Goal: Information Seeking & Learning: Compare options

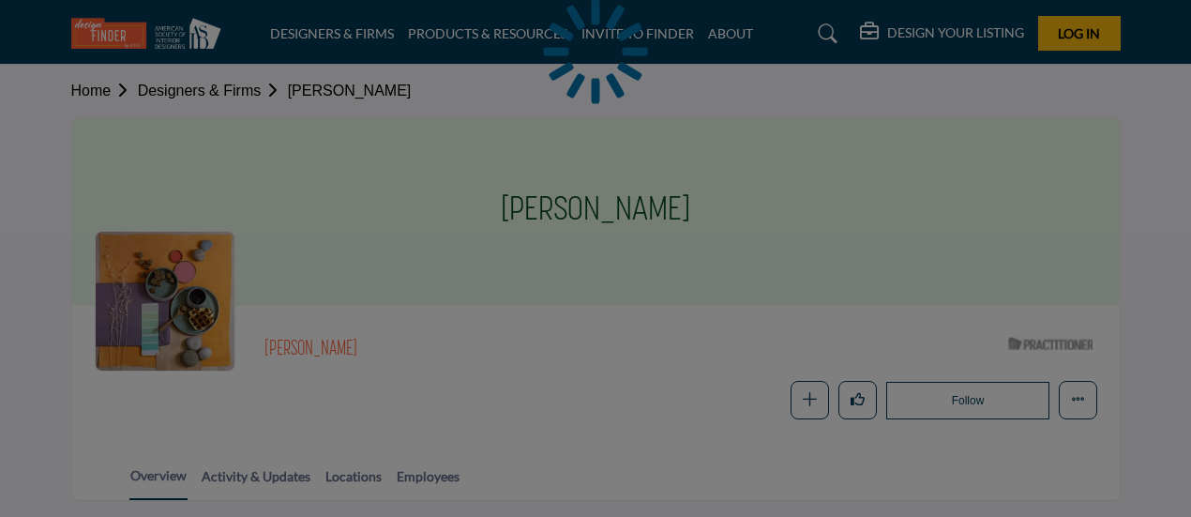
scroll to position [310, 0]
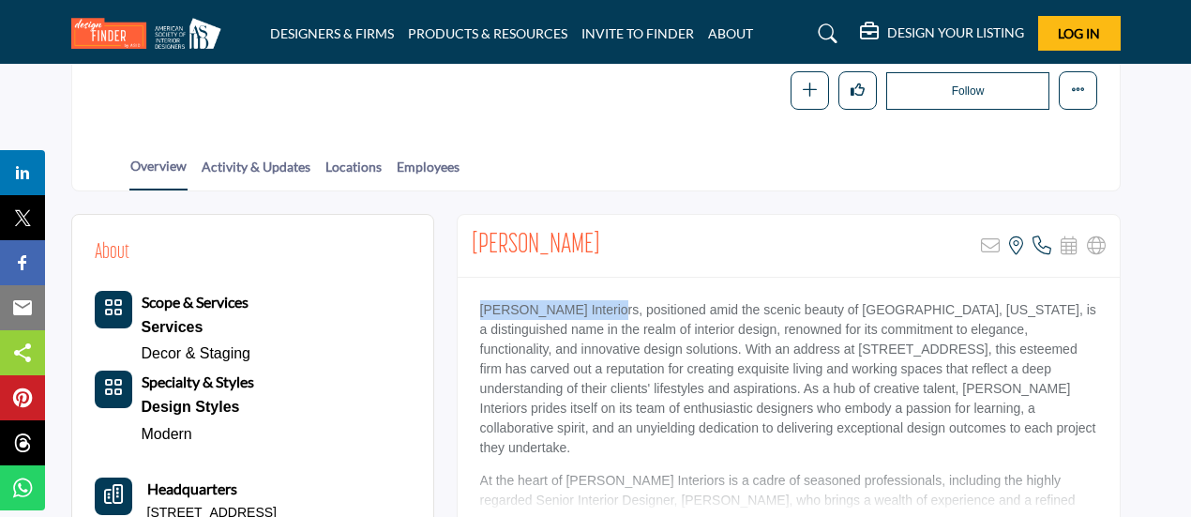
drag, startPoint x: 479, startPoint y: 304, endPoint x: 600, endPoint y: 302, distance: 121.0
click at [600, 302] on p "Galen Arnot Interiors, positioned amid the scenic beauty of Stowe, Vermont, is …" at bounding box center [788, 379] width 617 height 158
copy p "Galen Arnot Interiors"
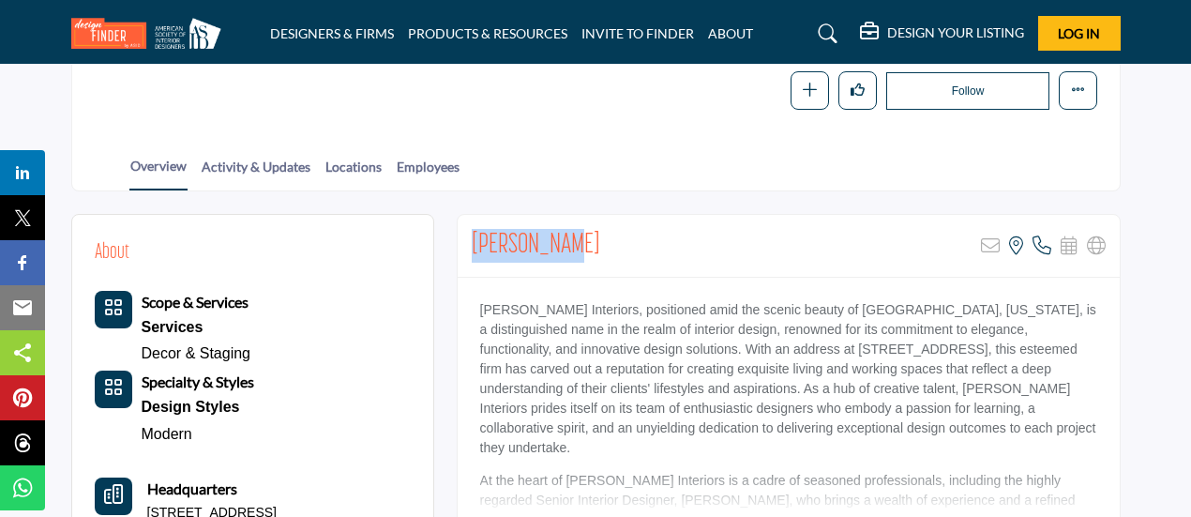
drag, startPoint x: 584, startPoint y: 235, endPoint x: 469, endPoint y: 238, distance: 115.4
click at [469, 238] on div "Galen Arnot Sorry, but this listing is on a subscription plan which does not al…" at bounding box center [789, 246] width 662 height 63
copy h2 "Galen Arnot"
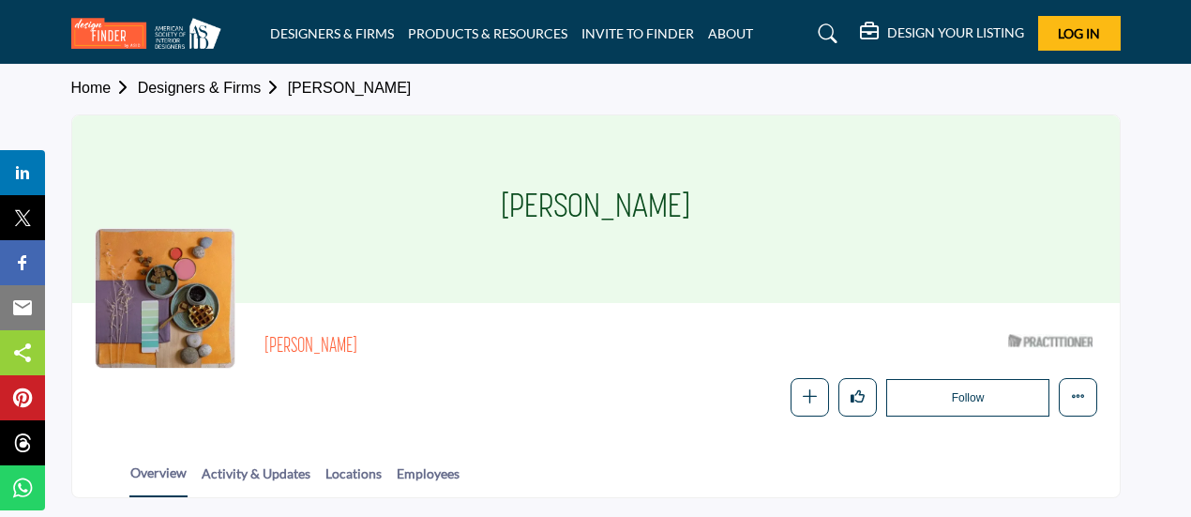
scroll to position [0, 0]
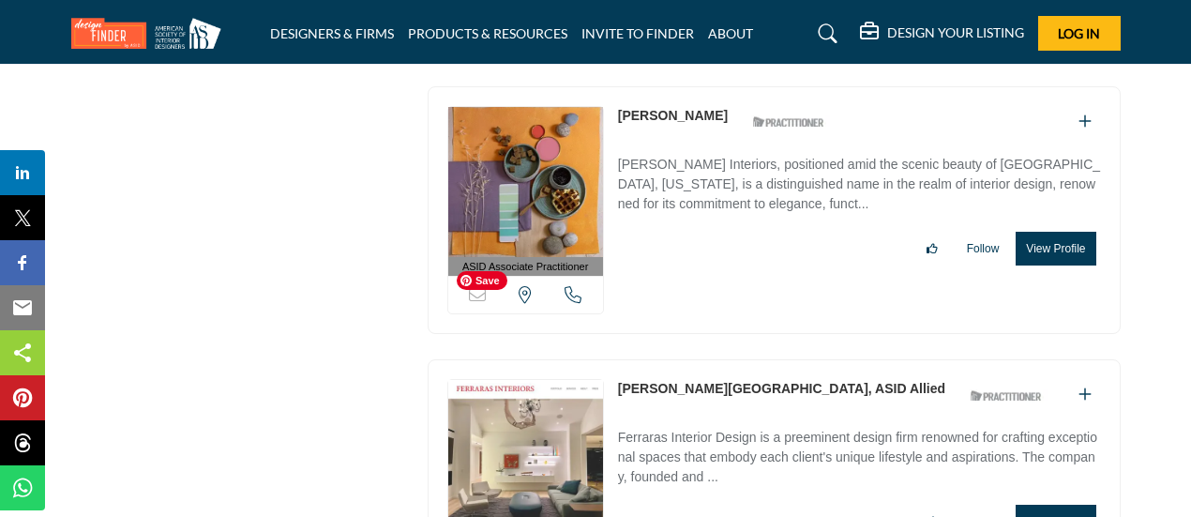
scroll to position [12973, 0]
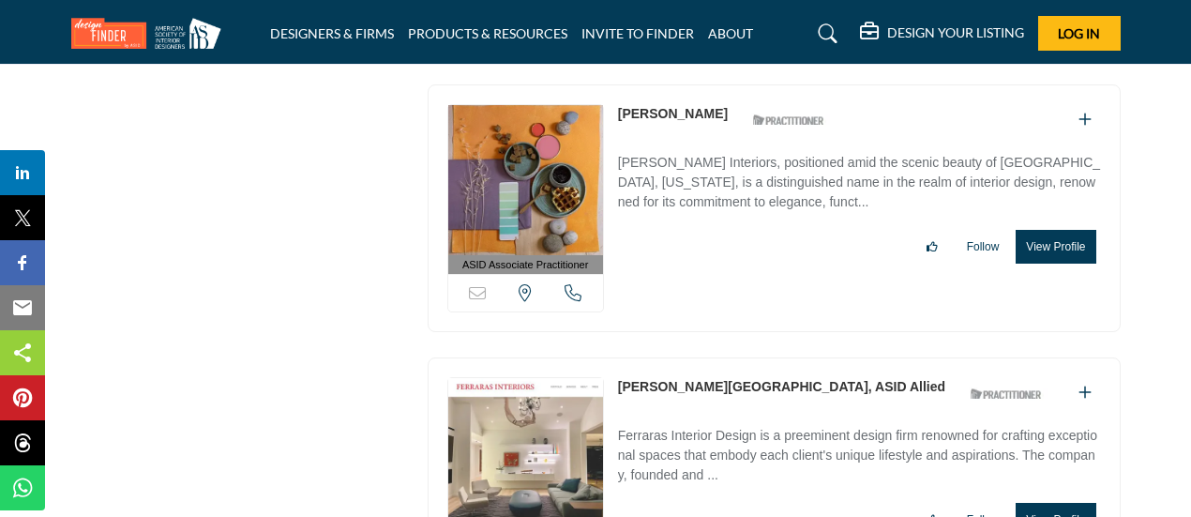
click at [654, 379] on link "[PERSON_NAME][GEOGRAPHIC_DATA], ASID Allied" at bounding box center [781, 386] width 327 height 15
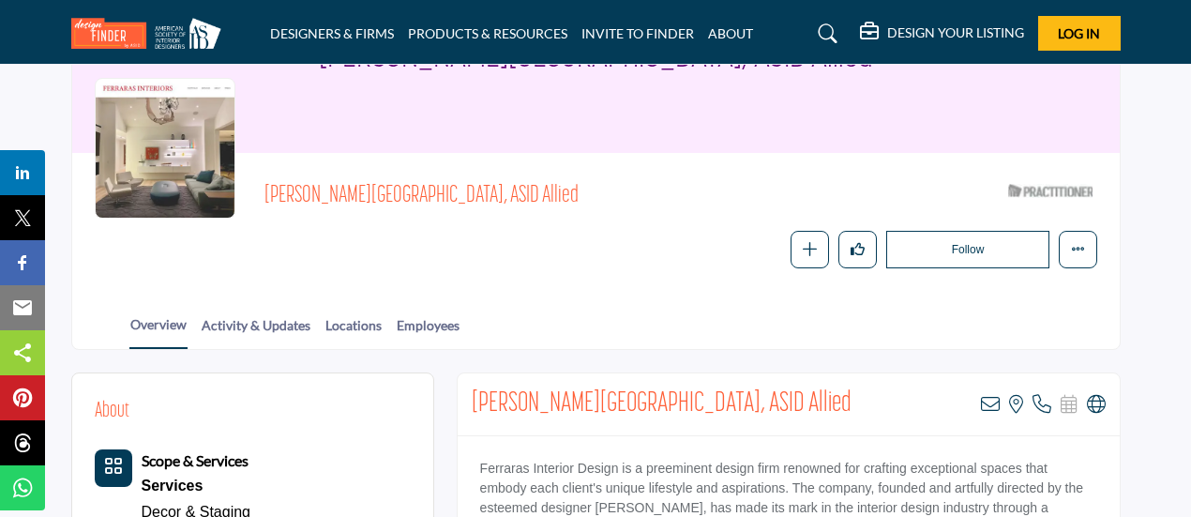
scroll to position [304, 0]
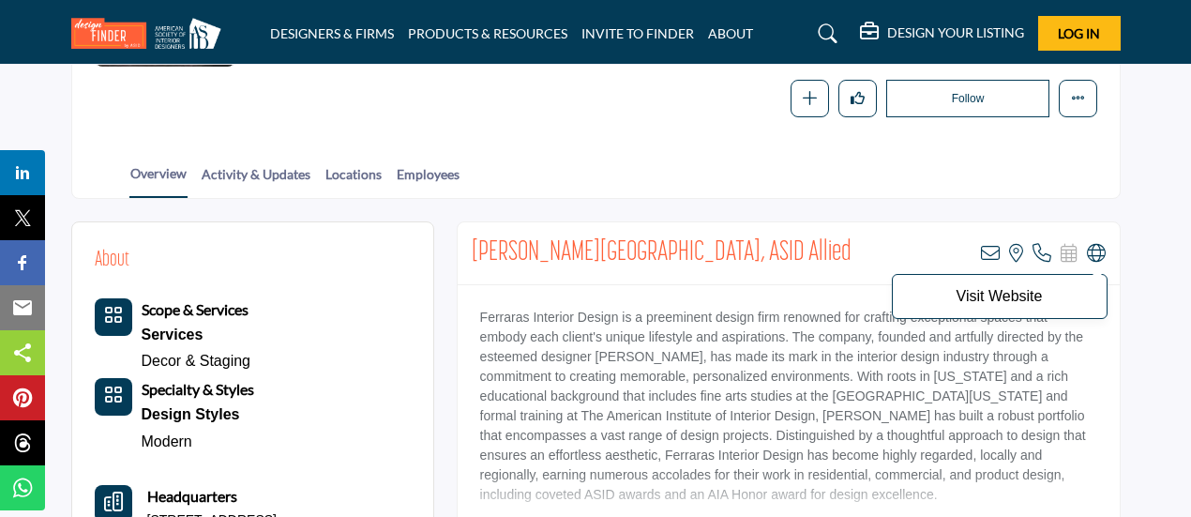
click at [1094, 248] on icon at bounding box center [1096, 253] width 19 height 19
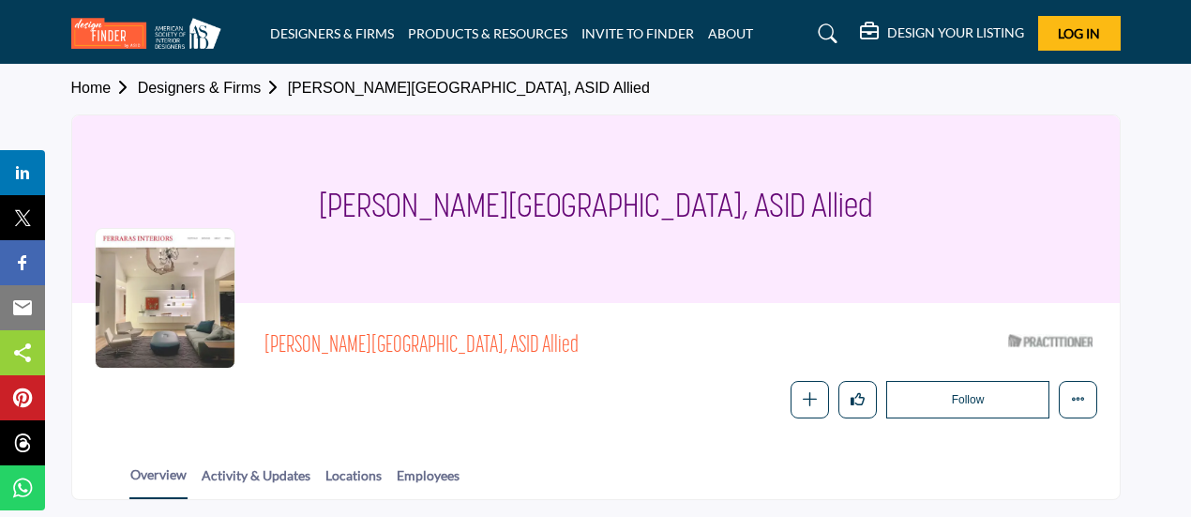
scroll to position [0, 0]
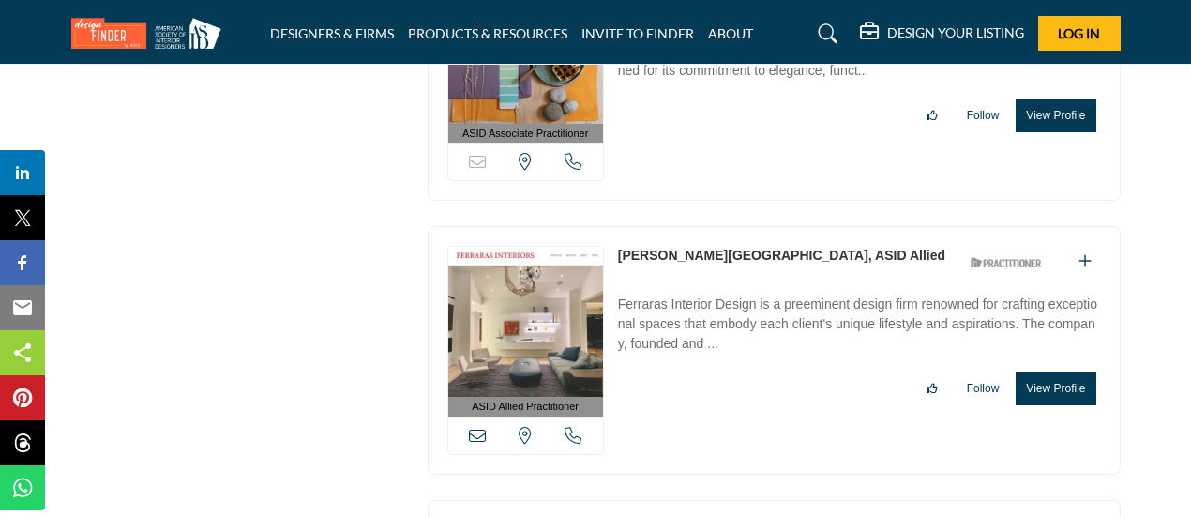
scroll to position [13184, 0]
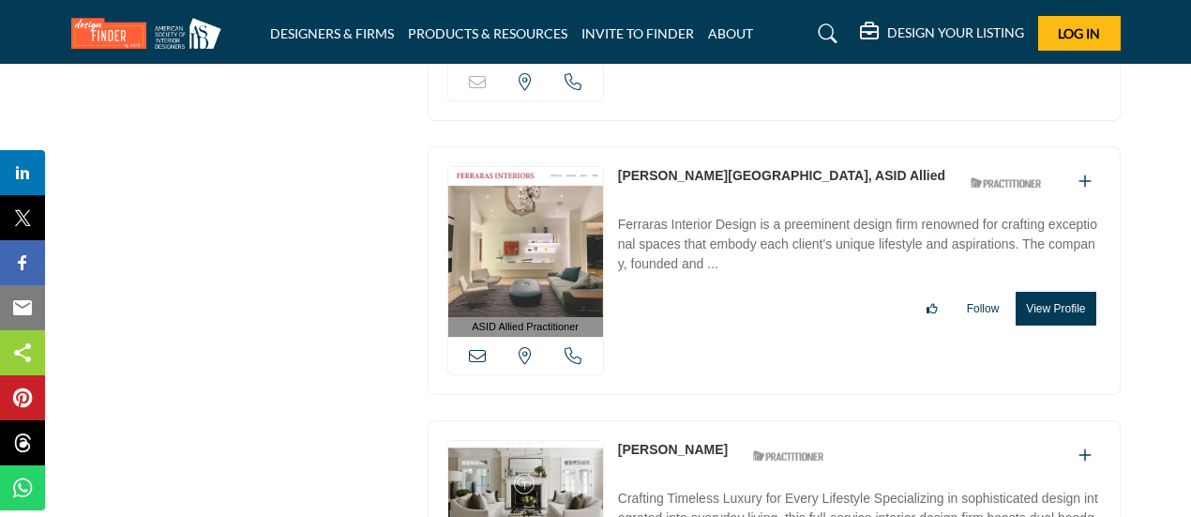
click at [644, 442] on link "[PERSON_NAME]" at bounding box center [673, 449] width 110 height 15
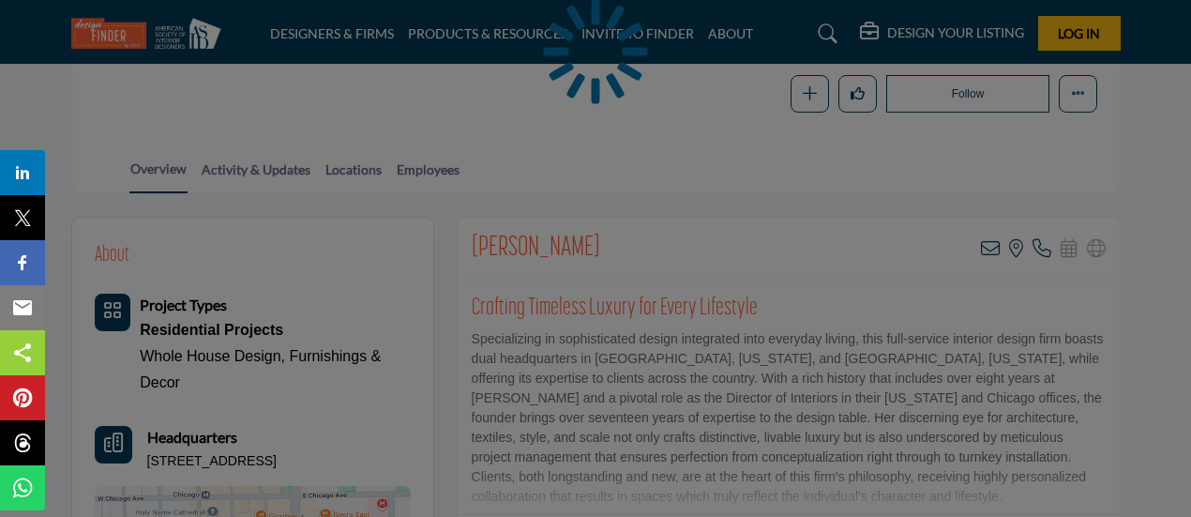
scroll to position [310, 0]
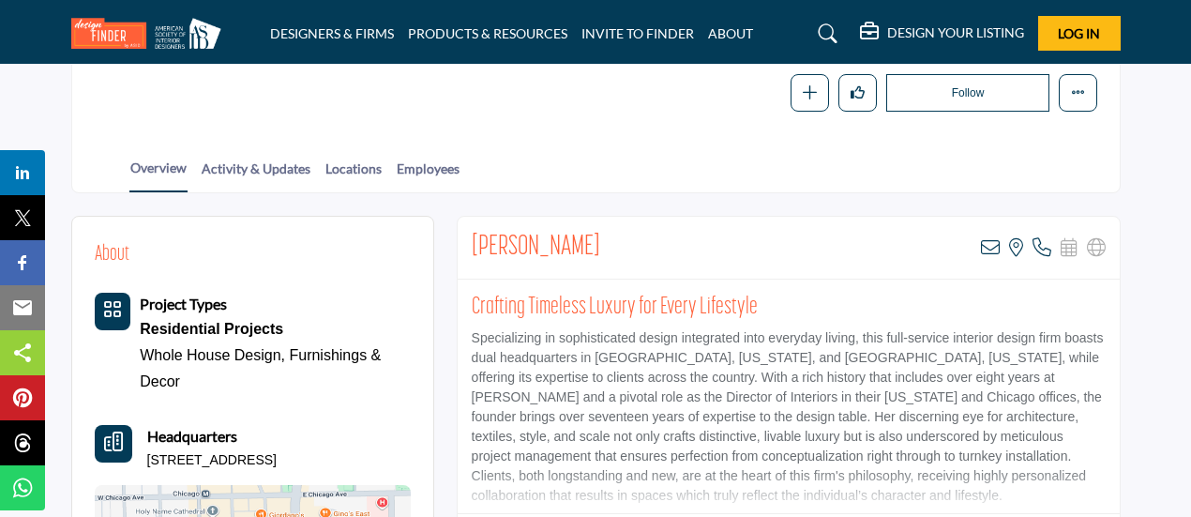
drag, startPoint x: 673, startPoint y: 241, endPoint x: 448, endPoint y: 243, distance: 225.2
copy h2 "Gemma Parker-McKeon"
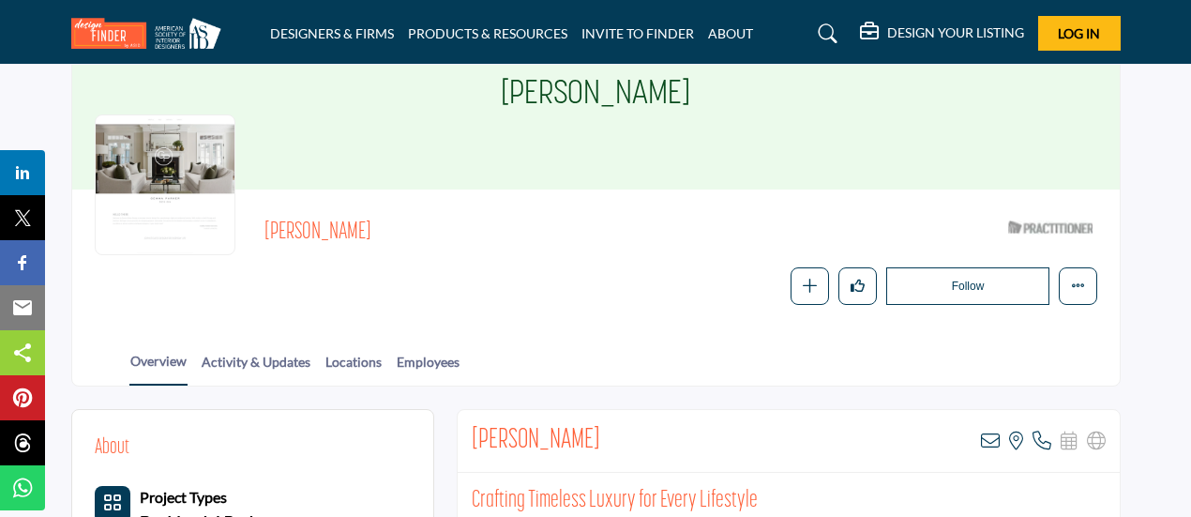
scroll to position [0, 0]
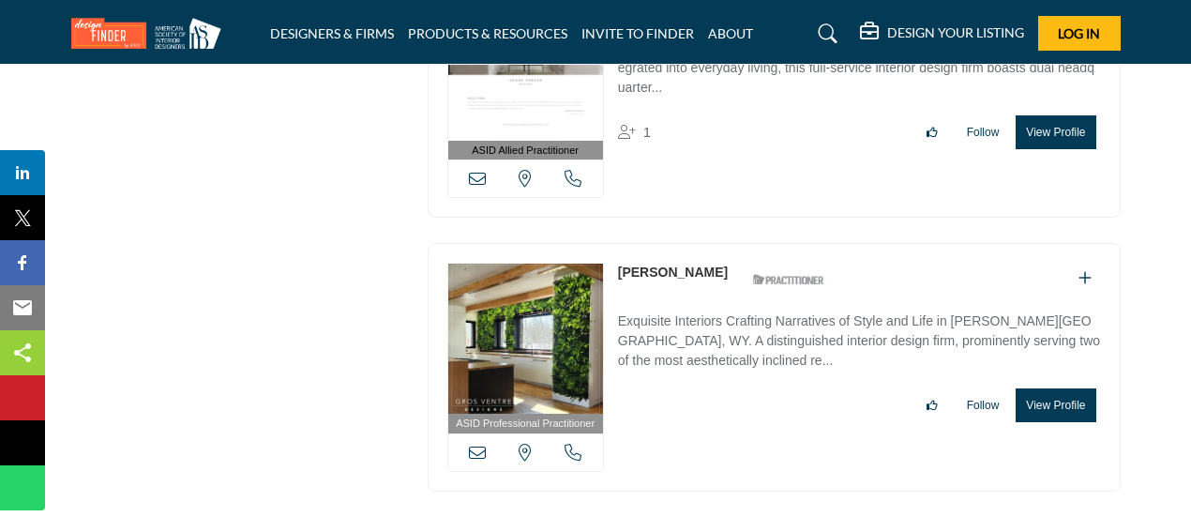
scroll to position [13635, 0]
click at [653, 264] on link "[PERSON_NAME]" at bounding box center [673, 271] width 110 height 15
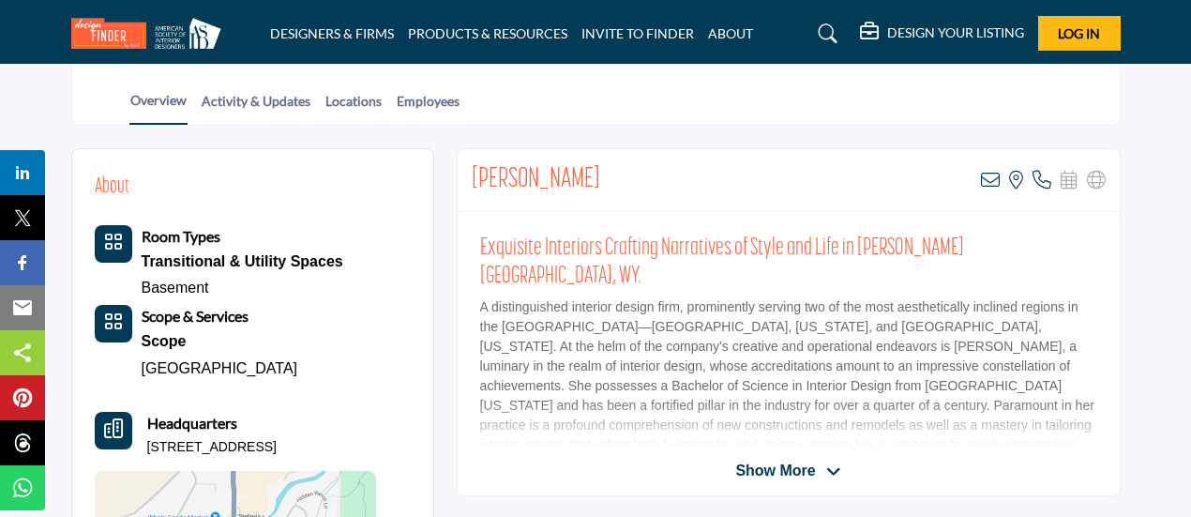
scroll to position [312, 0]
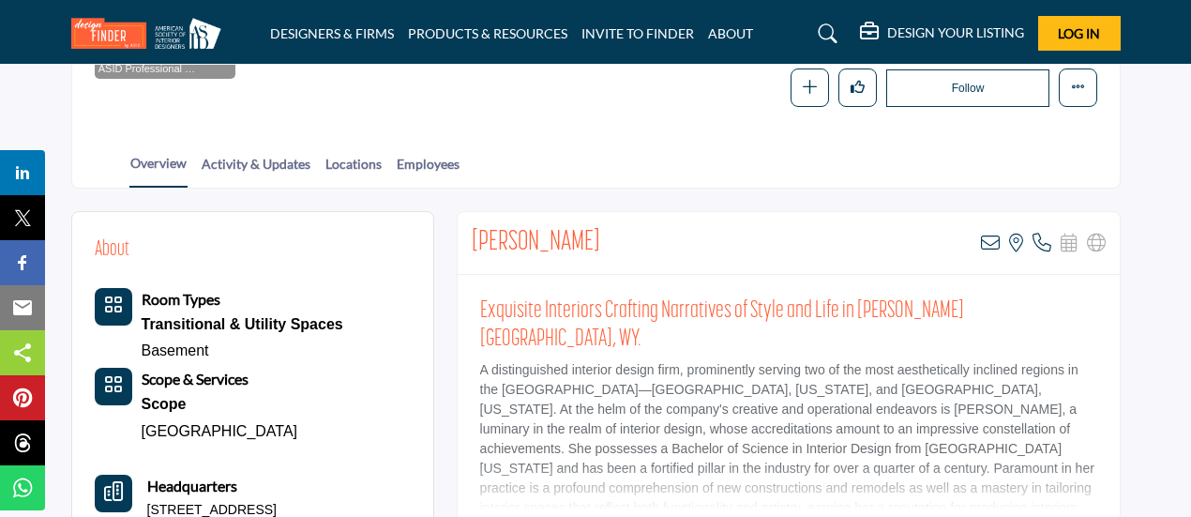
drag, startPoint x: 621, startPoint y: 241, endPoint x: 465, endPoint y: 236, distance: 155.8
click at [465, 236] on div "Gretchen Manning View email address of this listing View the location of this l…" at bounding box center [789, 243] width 662 height 63
copy h2 "[PERSON_NAME]"
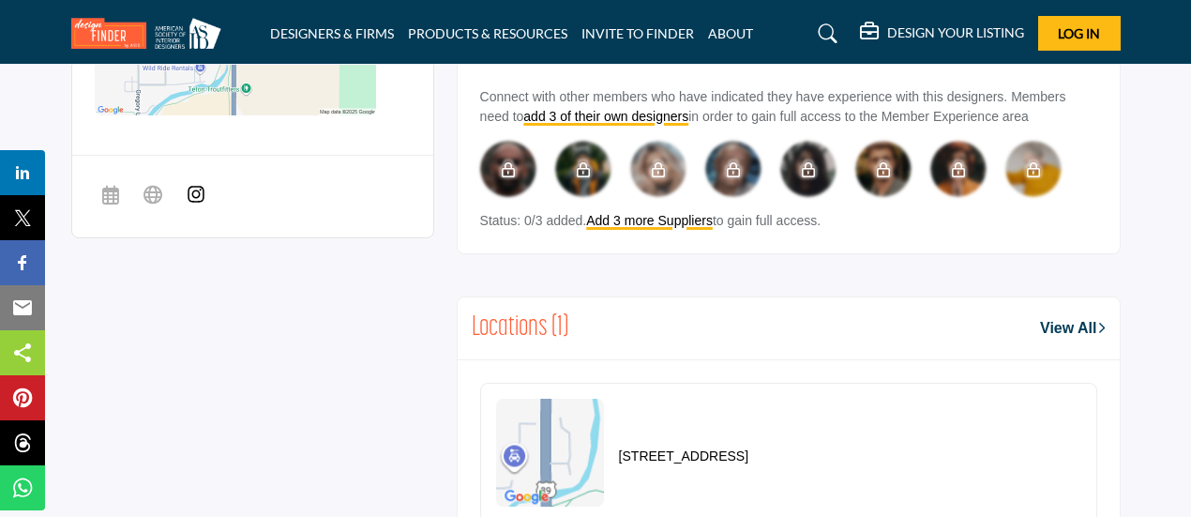
scroll to position [920, 0]
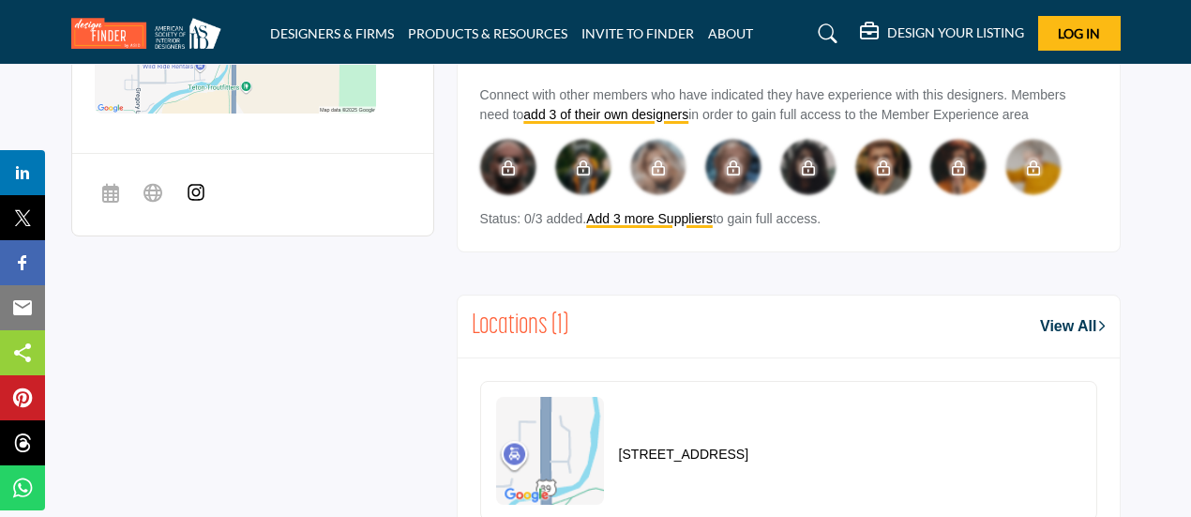
click at [1051, 324] on link "View All" at bounding box center [1072, 326] width 65 height 23
